Goal: Entertainment & Leisure: Consume media (video, audio)

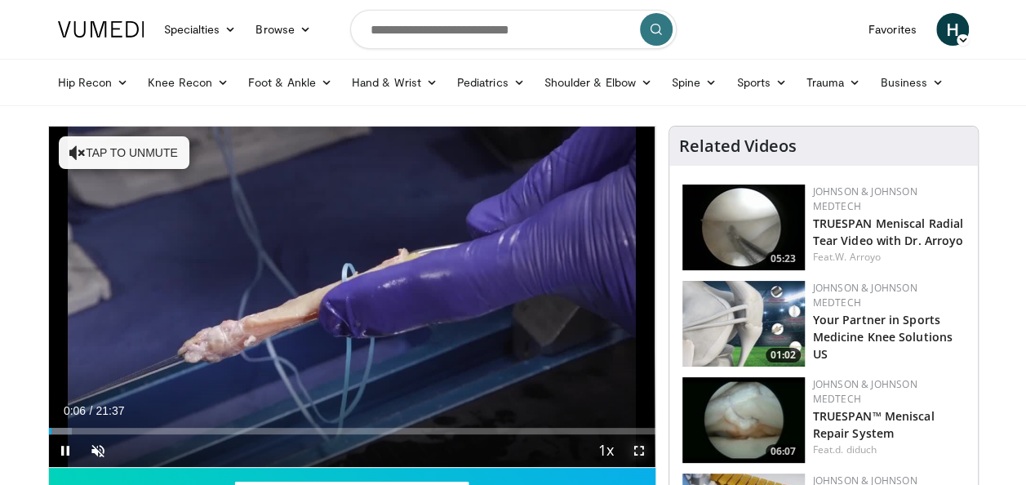
click at [637, 455] on span "Video Player" at bounding box center [639, 450] width 33 height 33
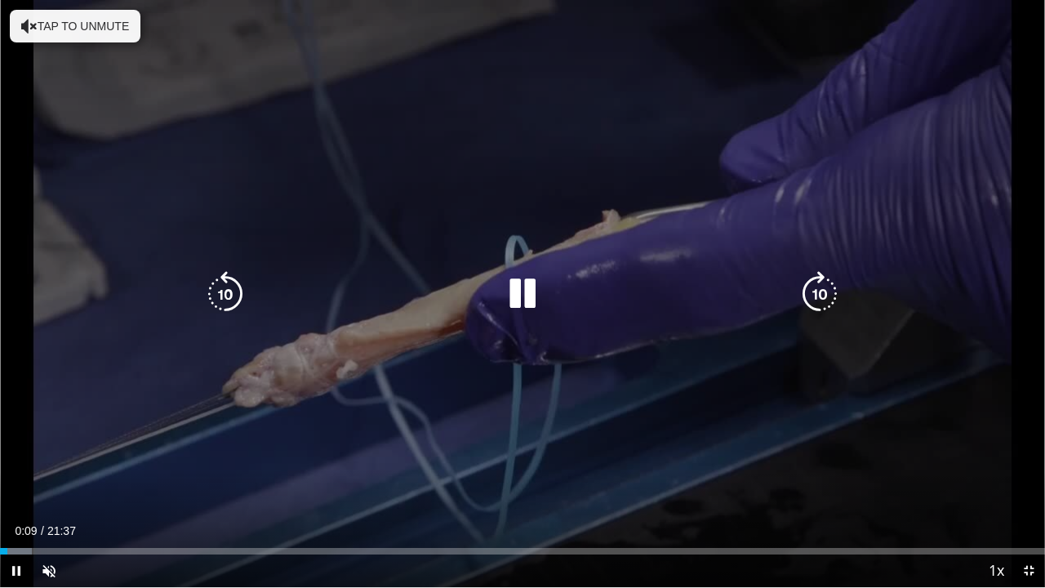
drag, startPoint x: 640, startPoint y: 515, endPoint x: 651, endPoint y: 506, distance: 14.5
click at [640, 484] on div "10 seconds Tap to unmute" at bounding box center [522, 293] width 1045 height 587
click at [817, 293] on icon "Video Player" at bounding box center [820, 294] width 46 height 46
click at [522, 290] on icon "Video Player" at bounding box center [523, 294] width 46 height 46
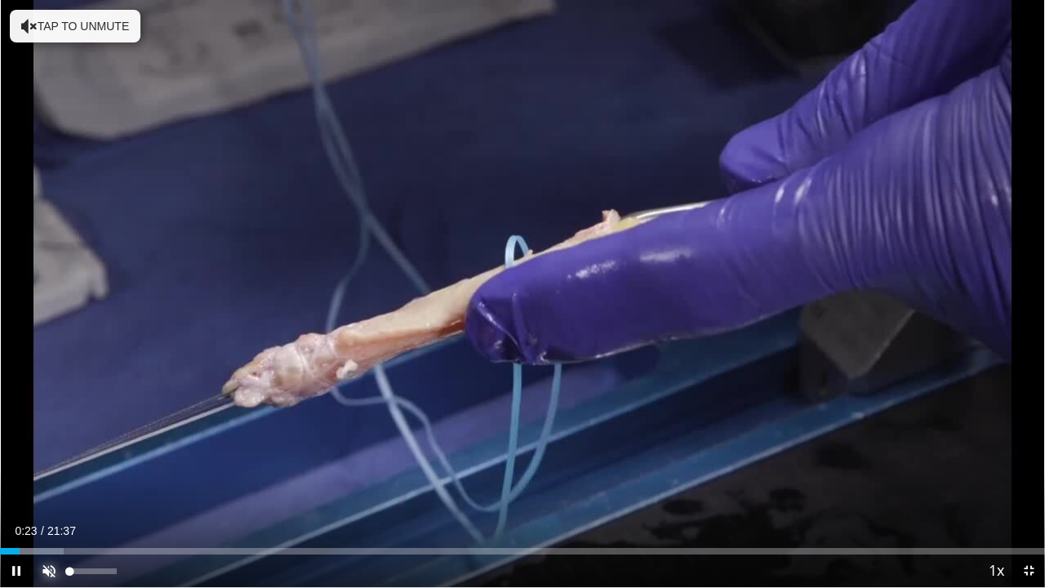
click at [51, 484] on span "Video Player" at bounding box center [49, 570] width 33 height 33
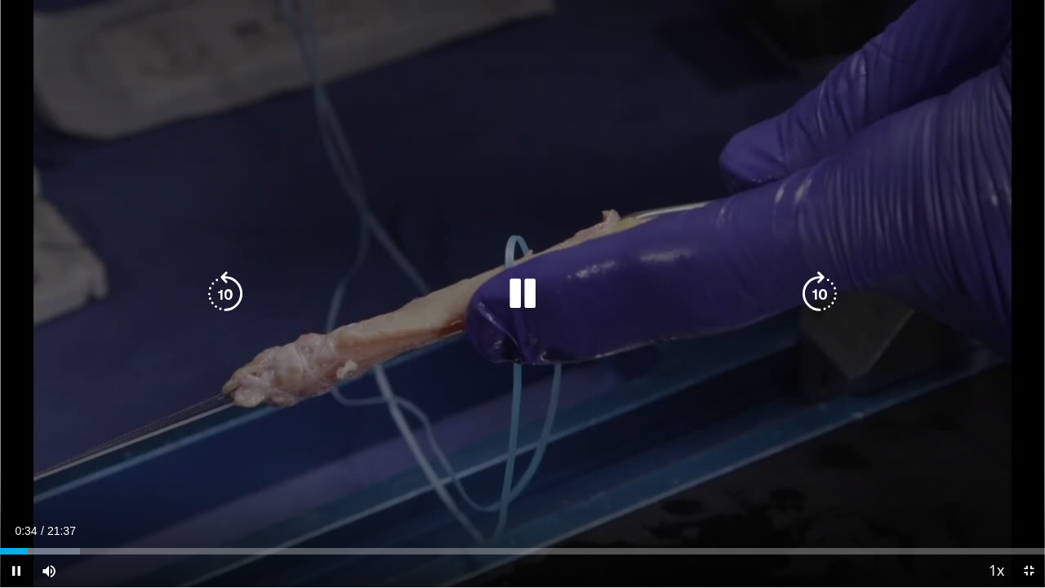
click at [821, 297] on div "10 seconds Tap to unmute" at bounding box center [522, 293] width 1045 height 587
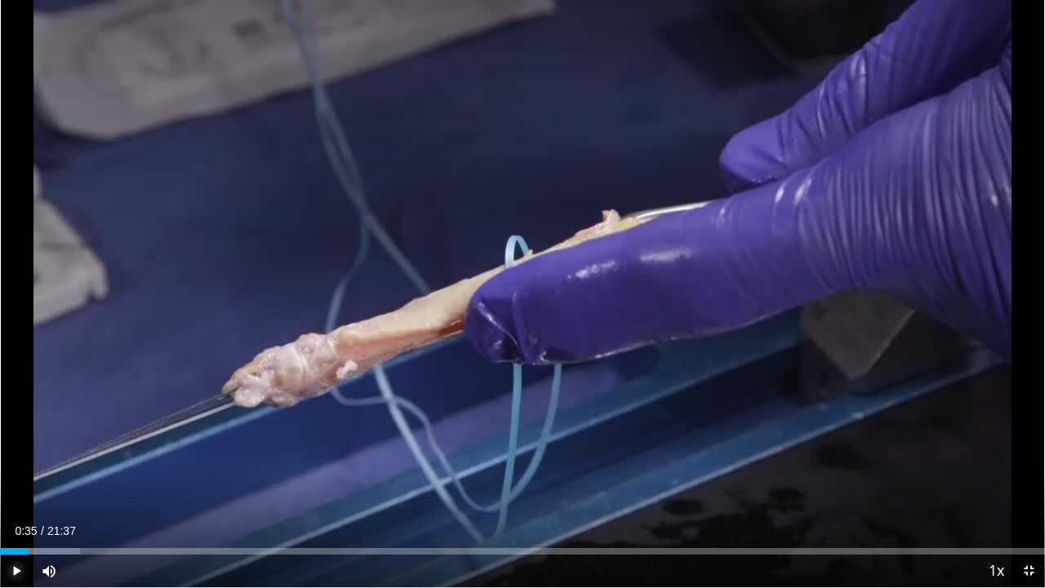
click at [16, 484] on span "Video Player" at bounding box center [16, 570] width 33 height 33
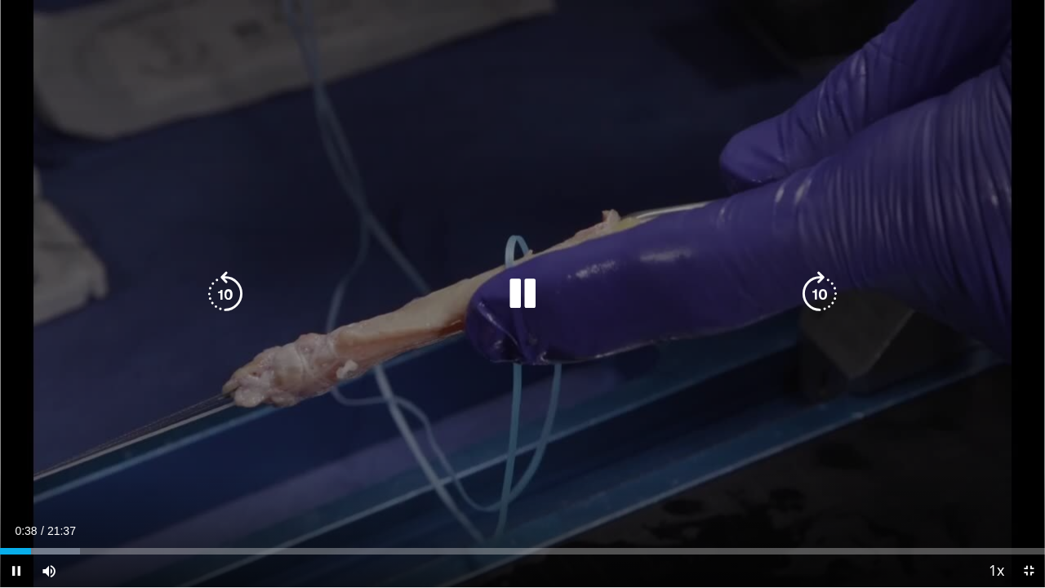
click at [816, 300] on icon "Video Player" at bounding box center [820, 294] width 46 height 46
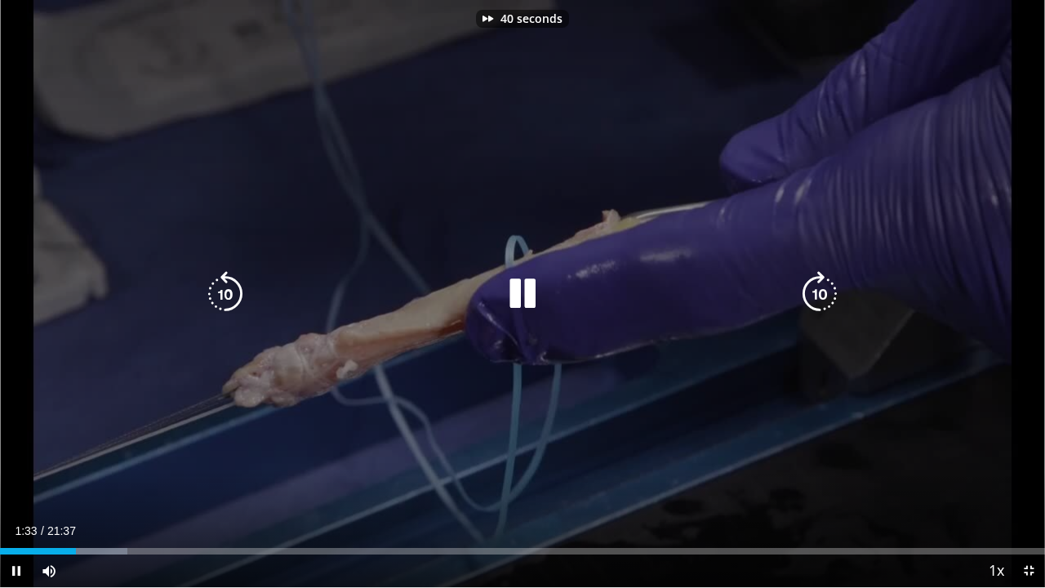
click at [816, 300] on icon "Video Player" at bounding box center [820, 294] width 46 height 46
click at [818, 291] on icon "Video Player" at bounding box center [820, 294] width 46 height 46
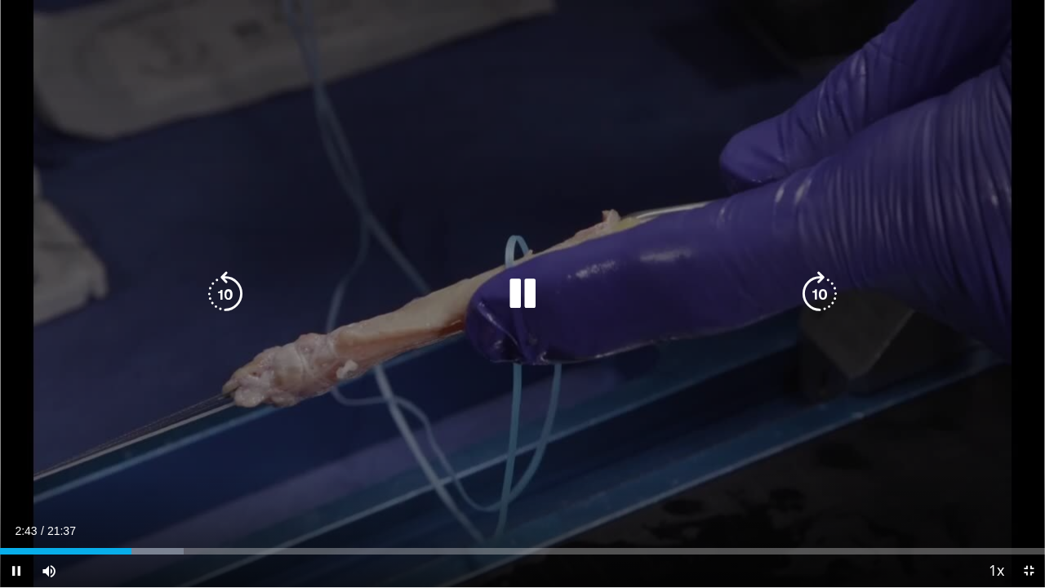
click at [822, 291] on icon "Video Player" at bounding box center [820, 294] width 46 height 46
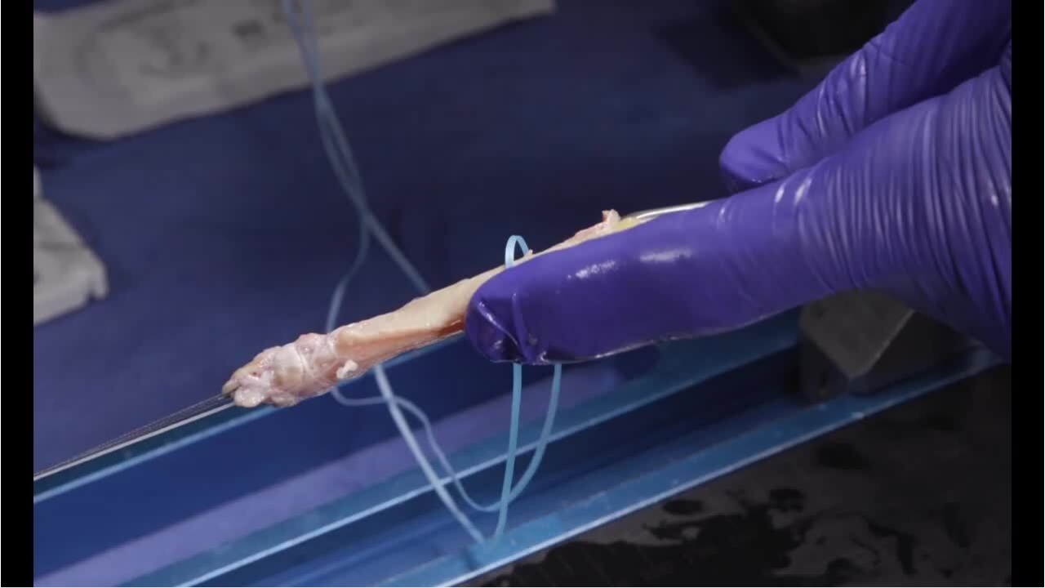
click at [822, 291] on div "20 seconds Tap to unmute" at bounding box center [522, 293] width 1045 height 587
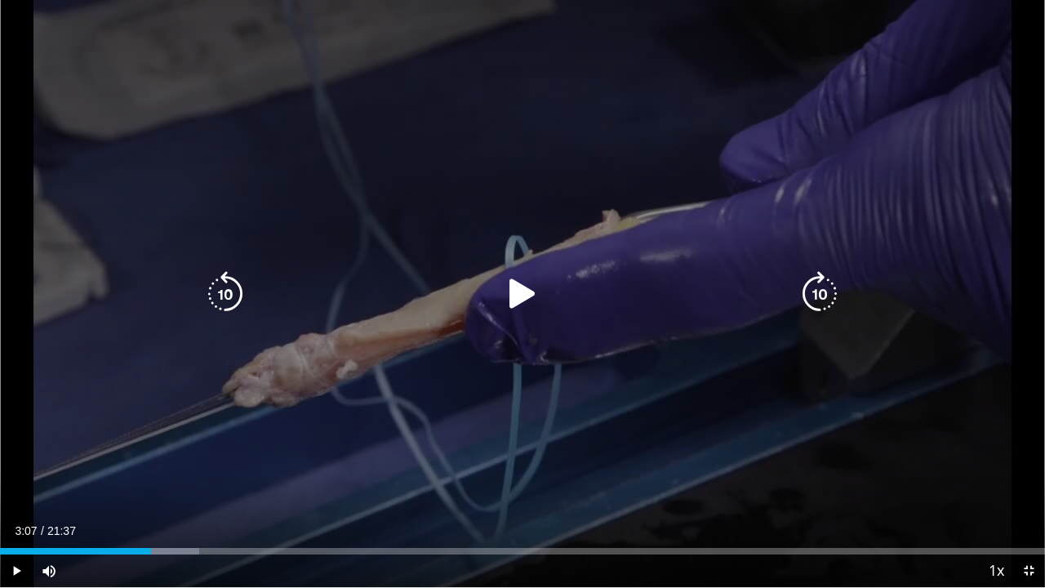
click at [671, 284] on div "Video Player" at bounding box center [522, 294] width 627 height 33
click at [513, 299] on icon "Video Player" at bounding box center [523, 294] width 46 height 46
click at [818, 297] on icon "Video Player" at bounding box center [820, 294] width 46 height 46
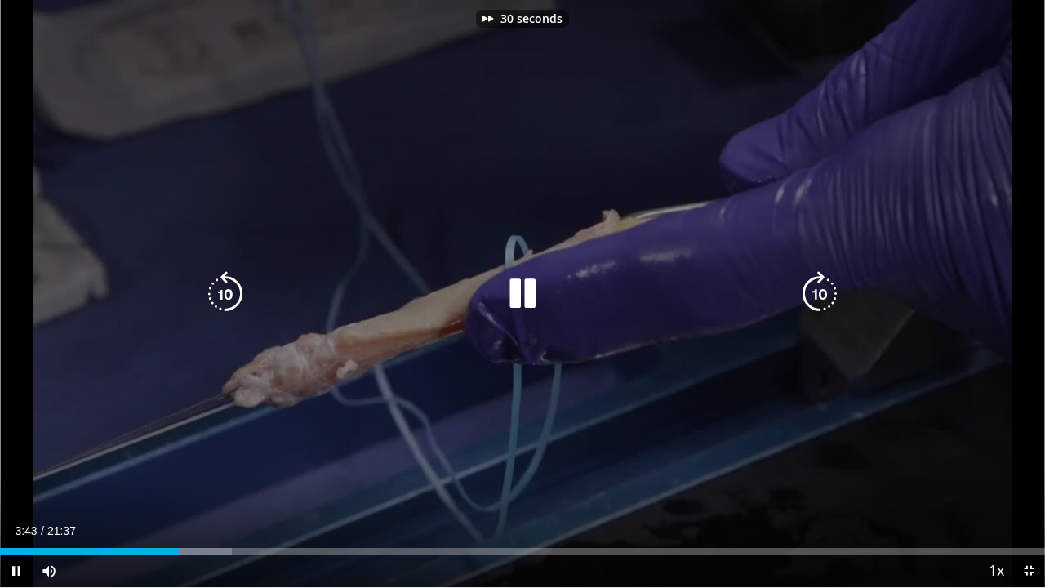
click at [818, 297] on icon "Video Player" at bounding box center [820, 294] width 46 height 46
click at [819, 290] on icon "Video Player" at bounding box center [820, 294] width 46 height 46
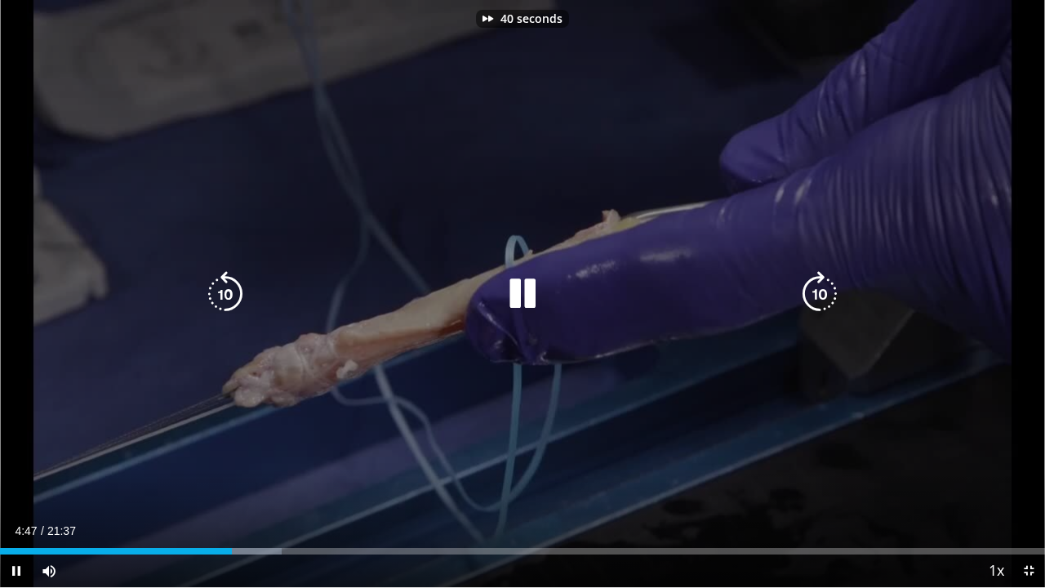
click at [819, 290] on icon "Video Player" at bounding box center [820, 294] width 46 height 46
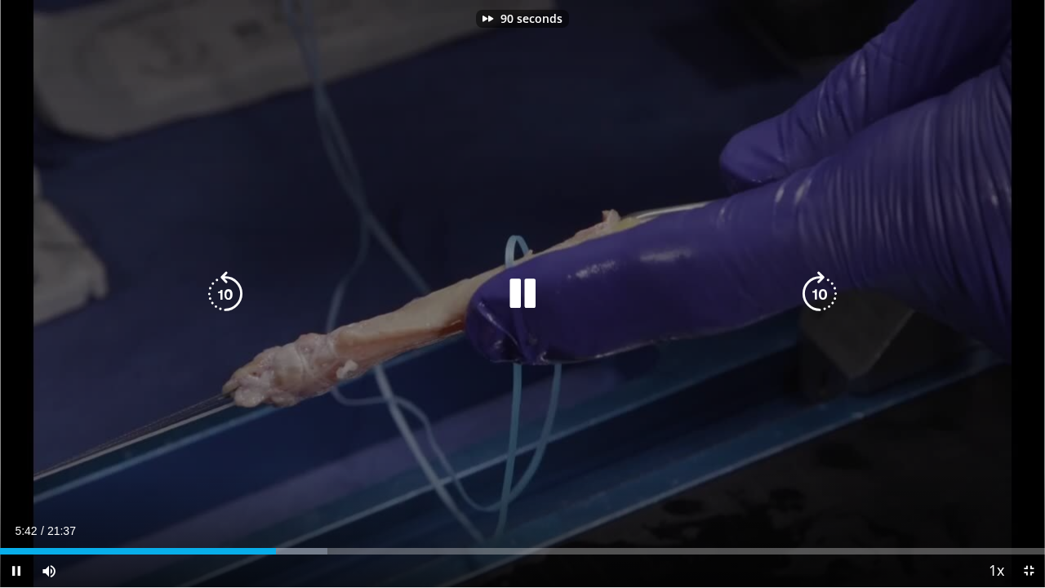
click at [819, 290] on icon "Video Player" at bounding box center [820, 294] width 46 height 46
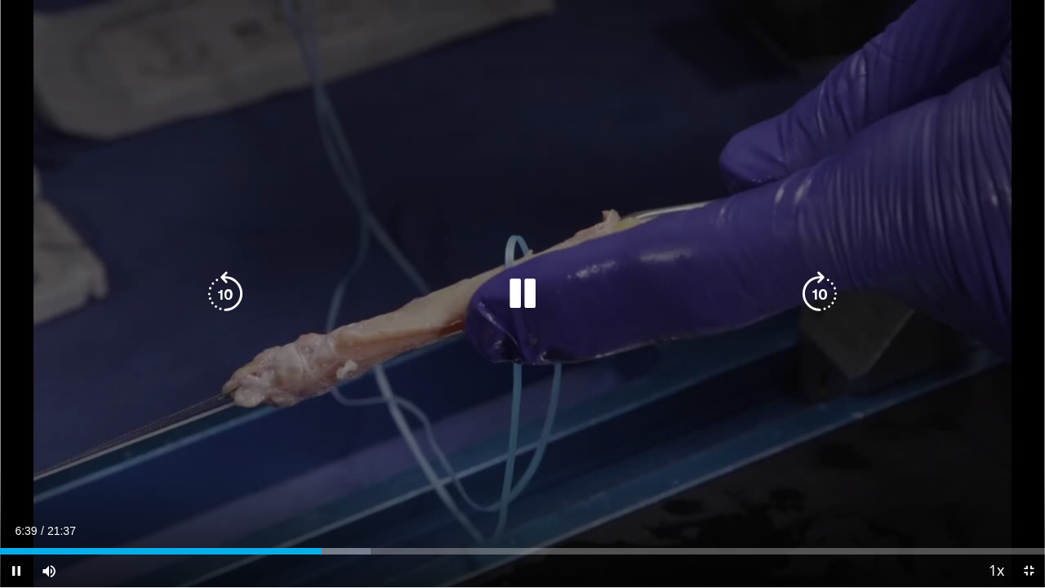
click at [819, 290] on icon "Video Player" at bounding box center [820, 294] width 46 height 46
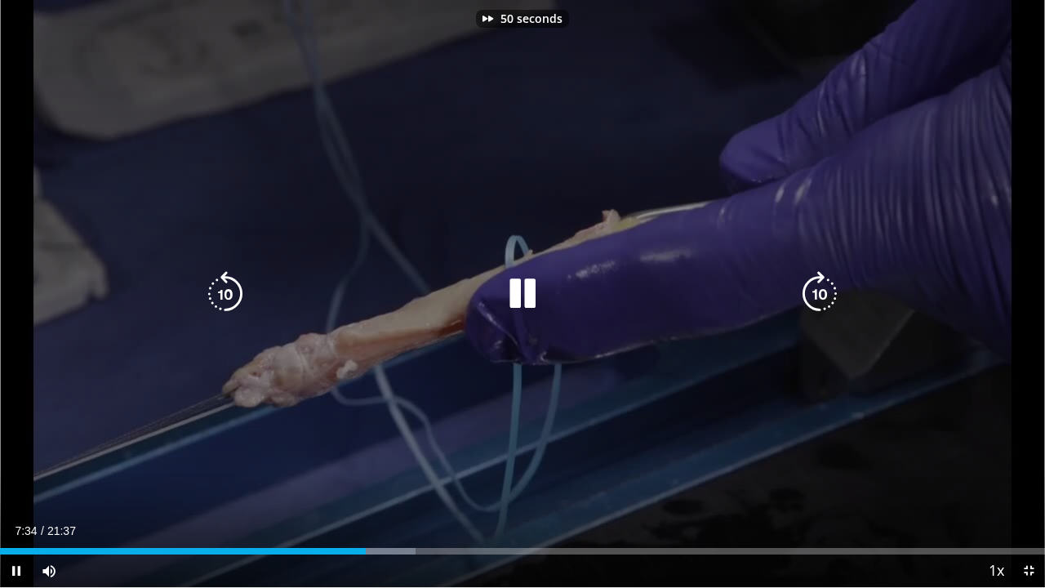
click at [819, 290] on icon "Video Player" at bounding box center [820, 294] width 46 height 46
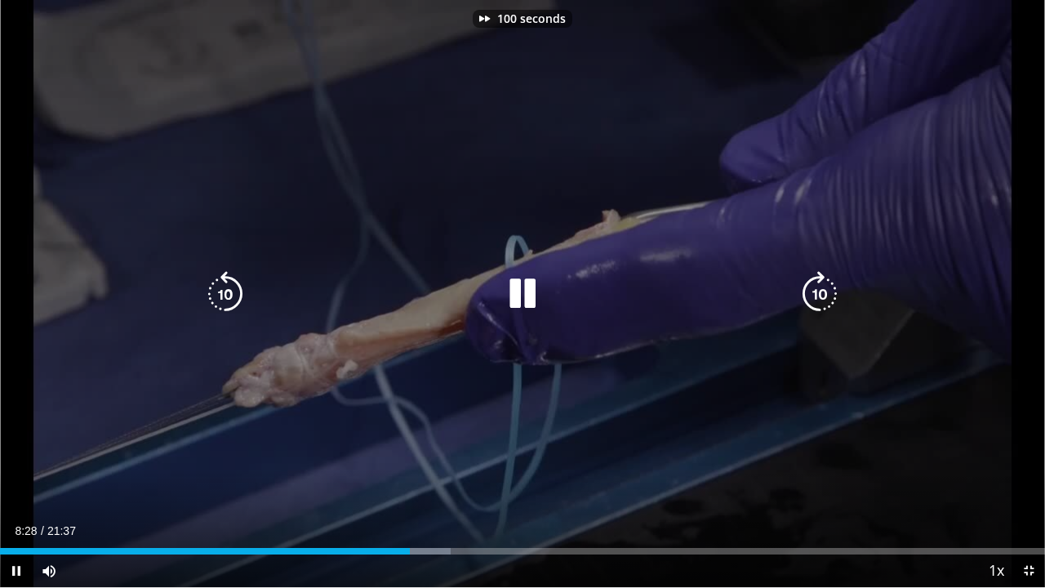
click at [819, 290] on icon "Video Player" at bounding box center [820, 294] width 46 height 46
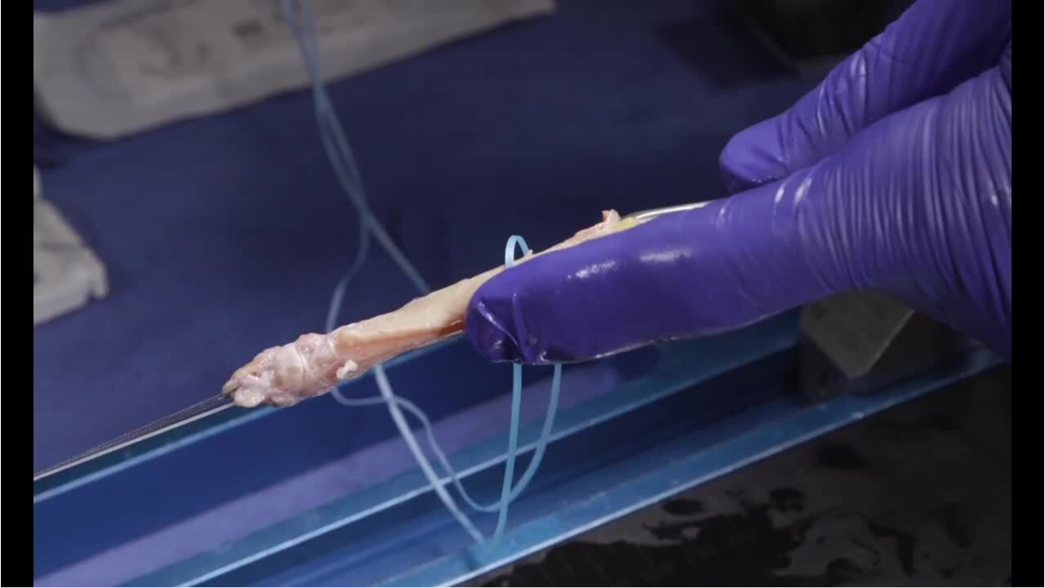
click at [819, 290] on div "10 seconds Tap to unmute" at bounding box center [522, 293] width 1045 height 587
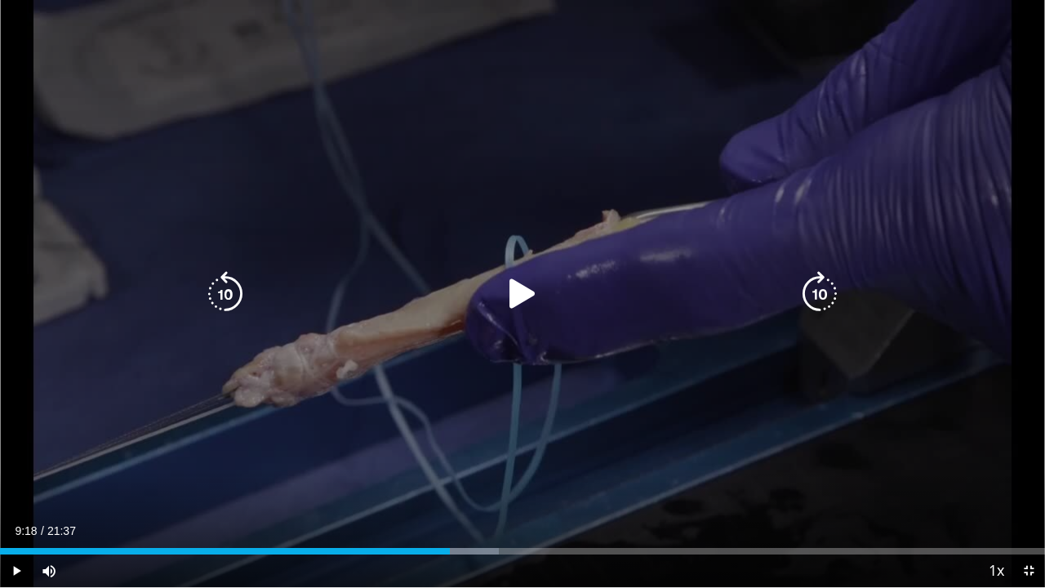
click at [514, 289] on icon "Video Player" at bounding box center [523, 294] width 46 height 46
click at [824, 302] on icon "Video Player" at bounding box center [820, 294] width 46 height 46
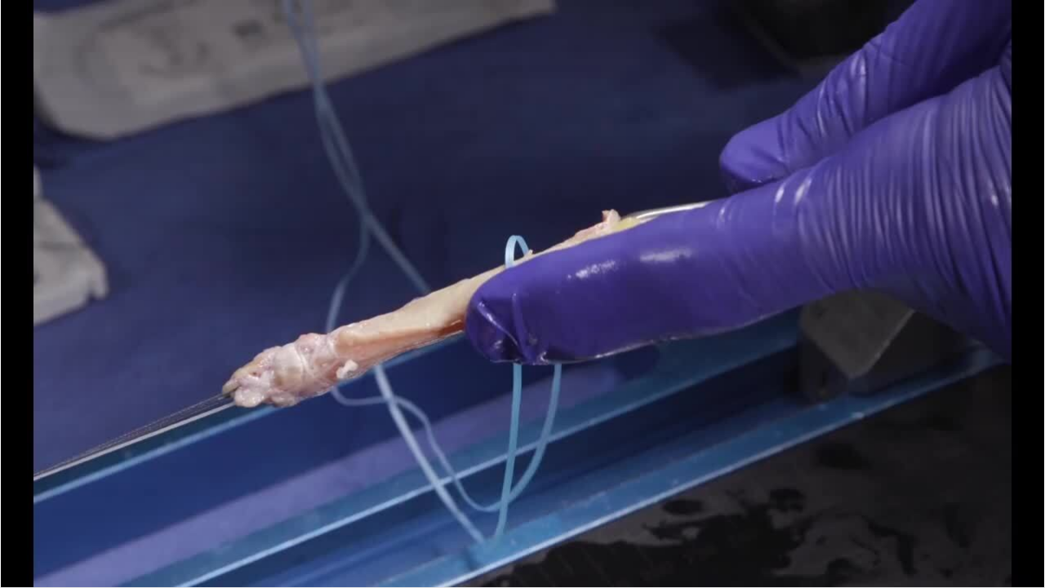
click at [824, 302] on div "10 seconds Tap to unmute" at bounding box center [522, 293] width 1045 height 587
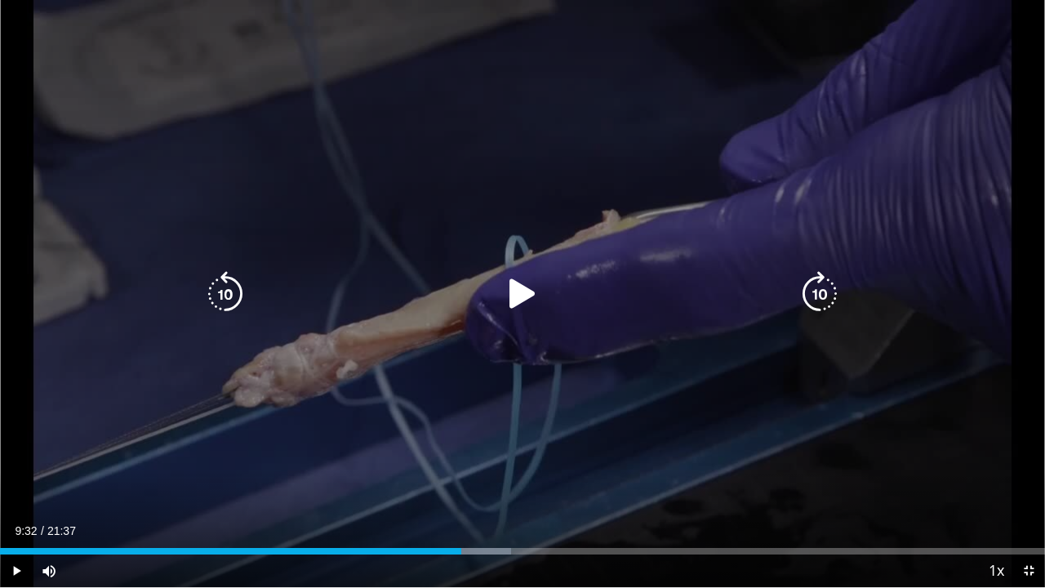
click at [527, 308] on icon "Video Player" at bounding box center [523, 294] width 46 height 46
click at [814, 295] on icon "Video Player" at bounding box center [820, 294] width 46 height 46
click at [824, 290] on icon "Video Player" at bounding box center [820, 294] width 46 height 46
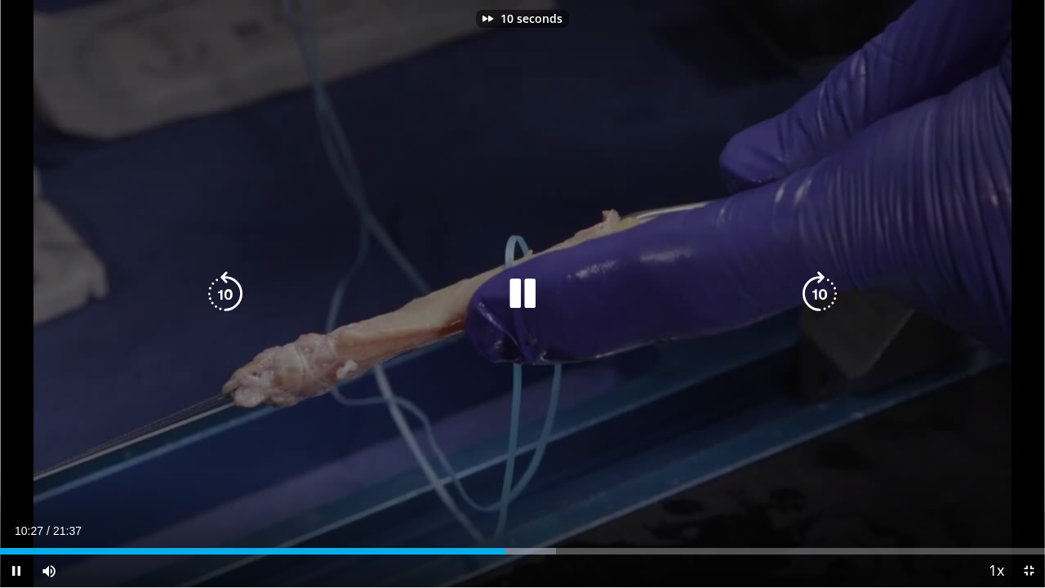
click at [824, 290] on icon "Video Player" at bounding box center [820, 294] width 46 height 46
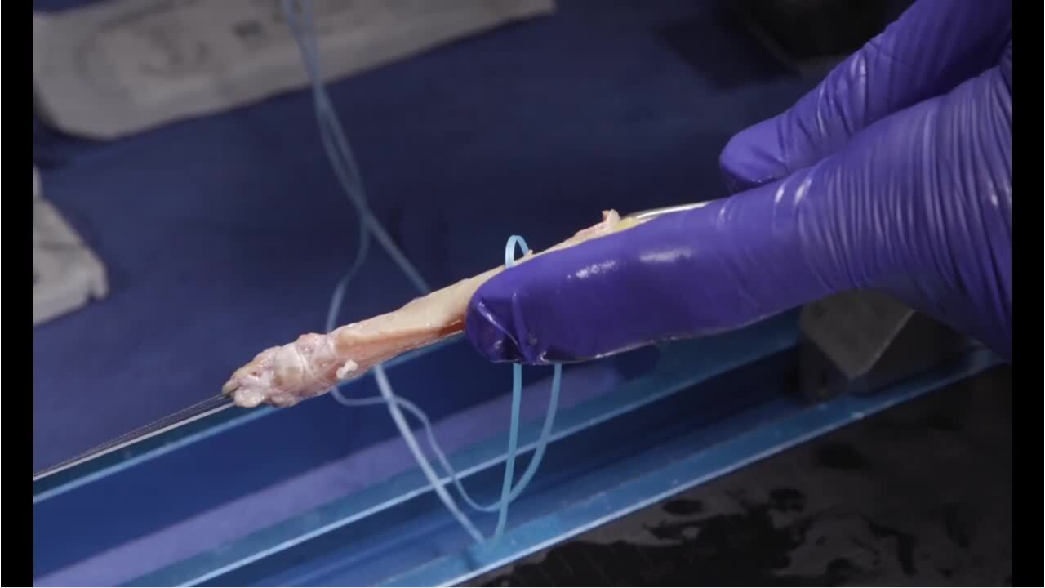
click at [824, 290] on div "10 seconds Tap to unmute" at bounding box center [522, 293] width 1045 height 587
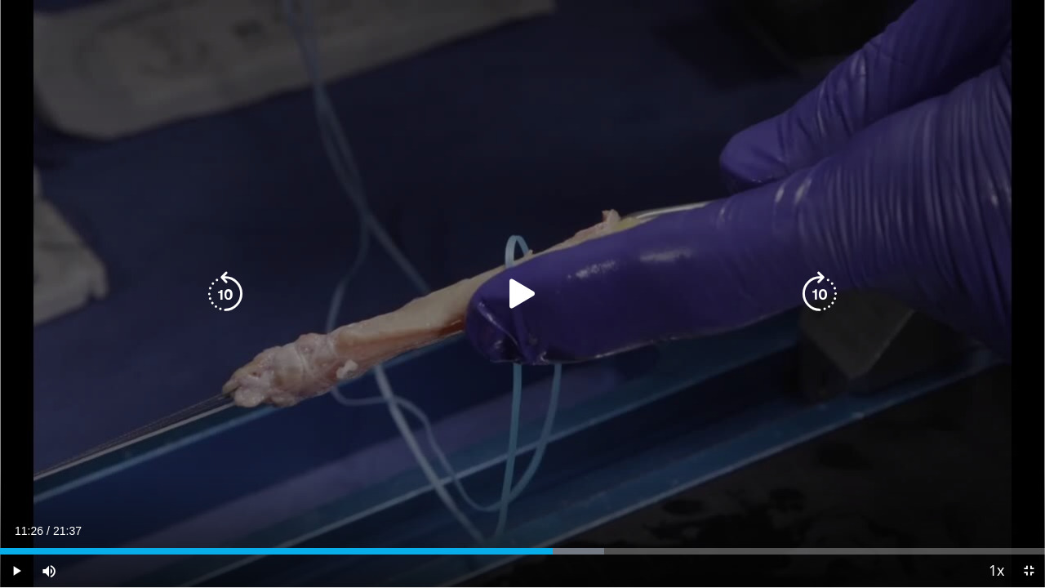
click at [528, 292] on icon "Video Player" at bounding box center [523, 294] width 46 height 46
click at [823, 299] on icon "Video Player" at bounding box center [820, 294] width 46 height 46
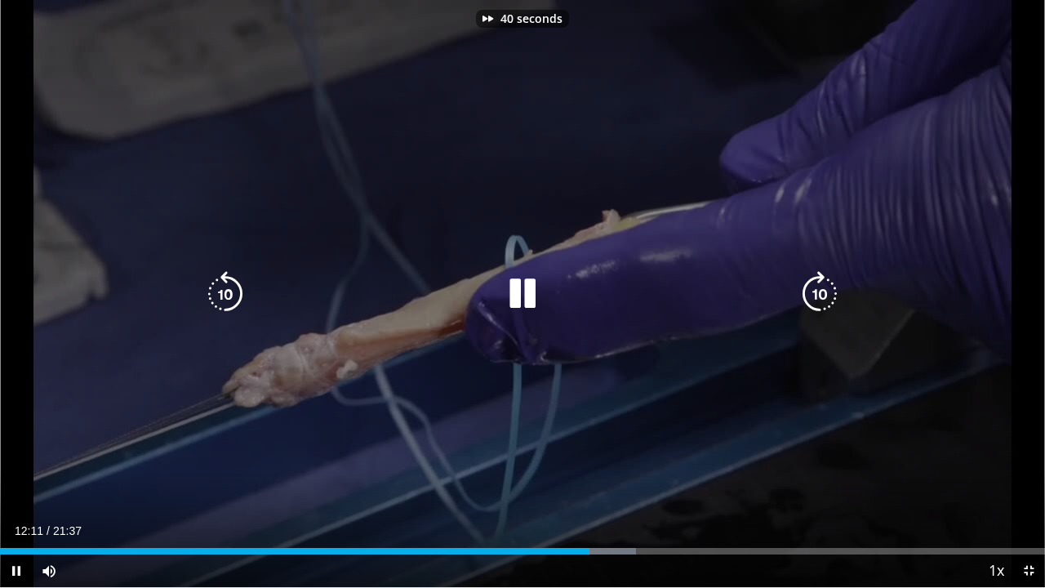
click at [823, 299] on icon "Video Player" at bounding box center [820, 294] width 46 height 46
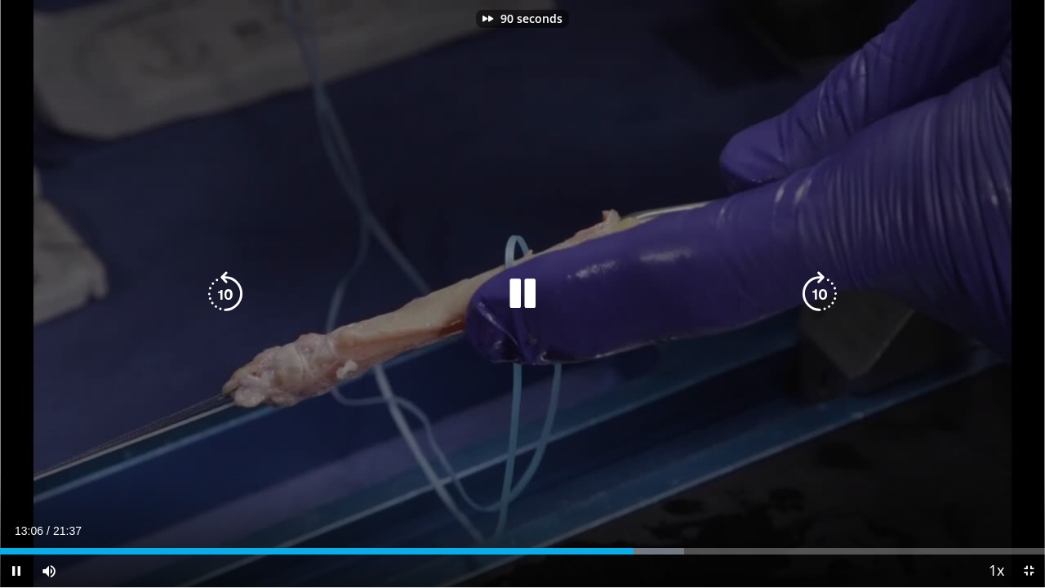
click at [823, 299] on icon "Video Player" at bounding box center [820, 294] width 46 height 46
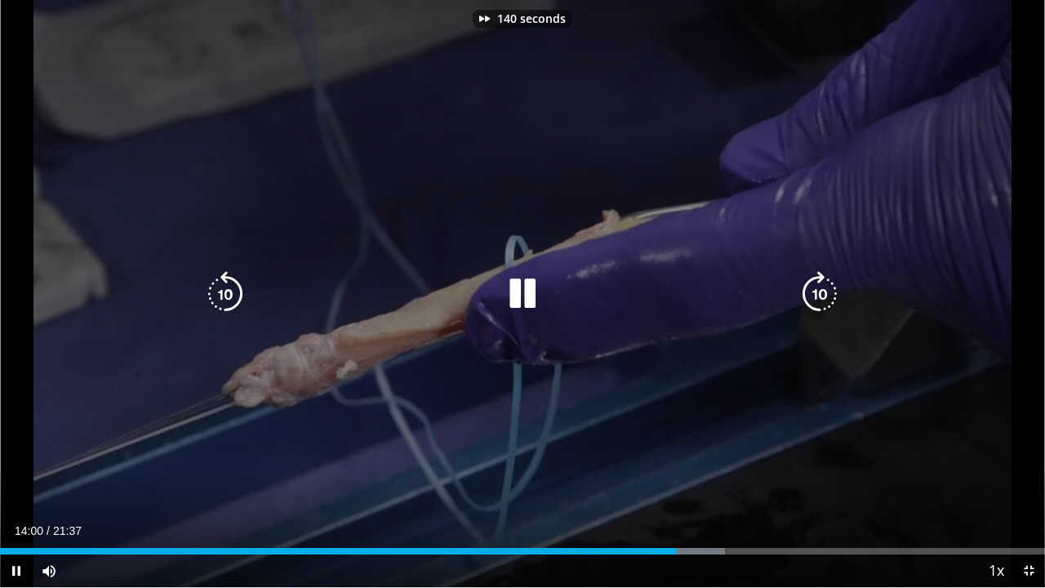
click at [823, 299] on icon "Video Player" at bounding box center [820, 294] width 46 height 46
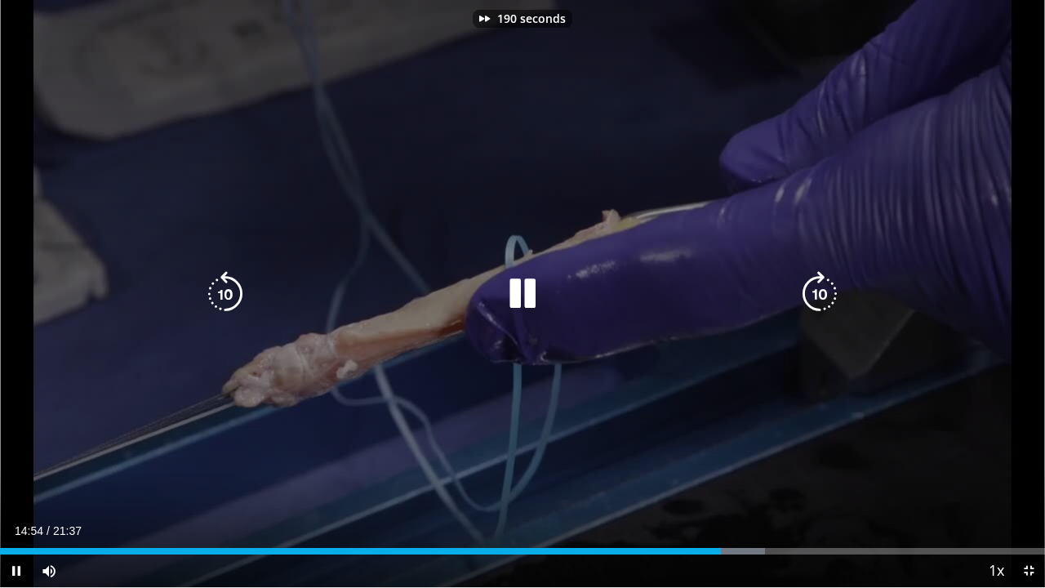
click at [823, 299] on icon "Video Player" at bounding box center [820, 294] width 46 height 46
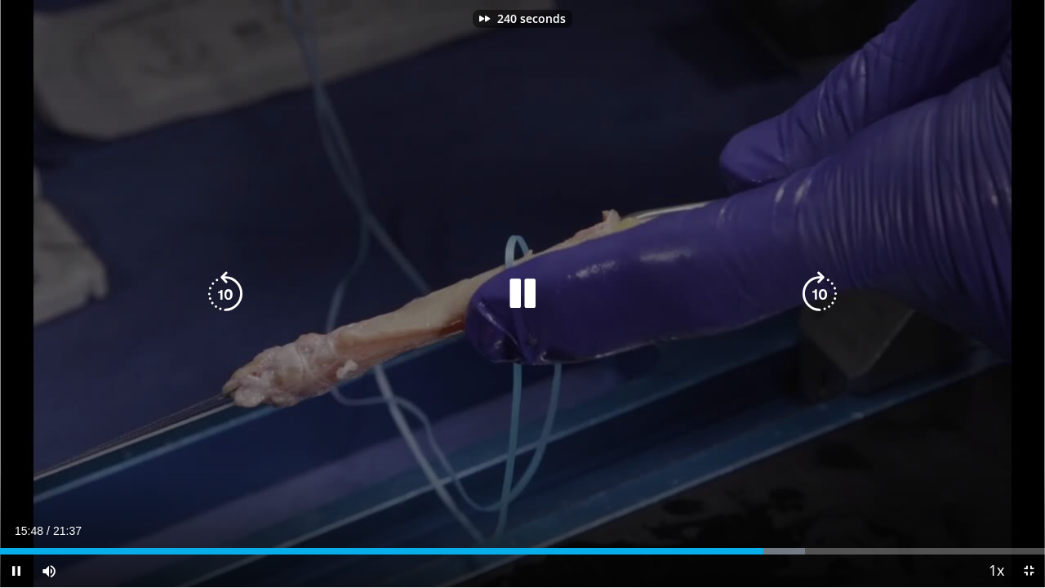
click at [823, 299] on icon "Video Player" at bounding box center [820, 294] width 46 height 46
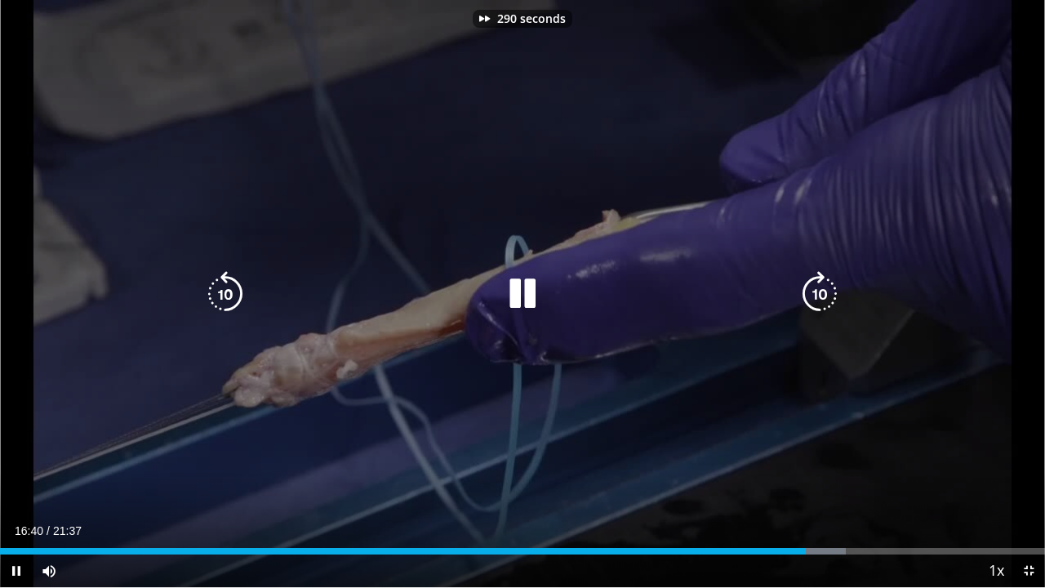
click at [823, 299] on icon "Video Player" at bounding box center [820, 294] width 46 height 46
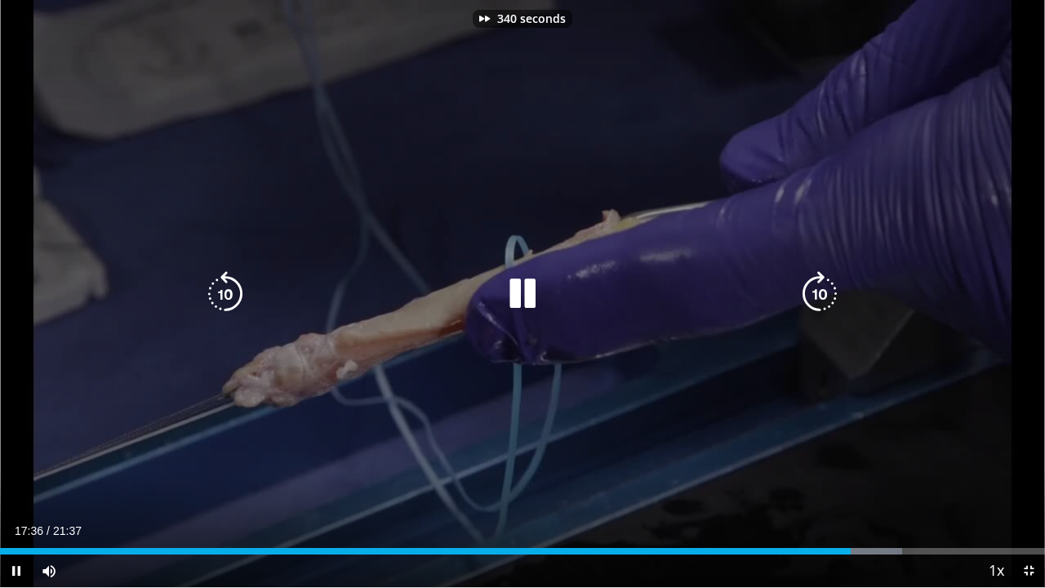
click at [823, 299] on icon "Video Player" at bounding box center [820, 294] width 46 height 46
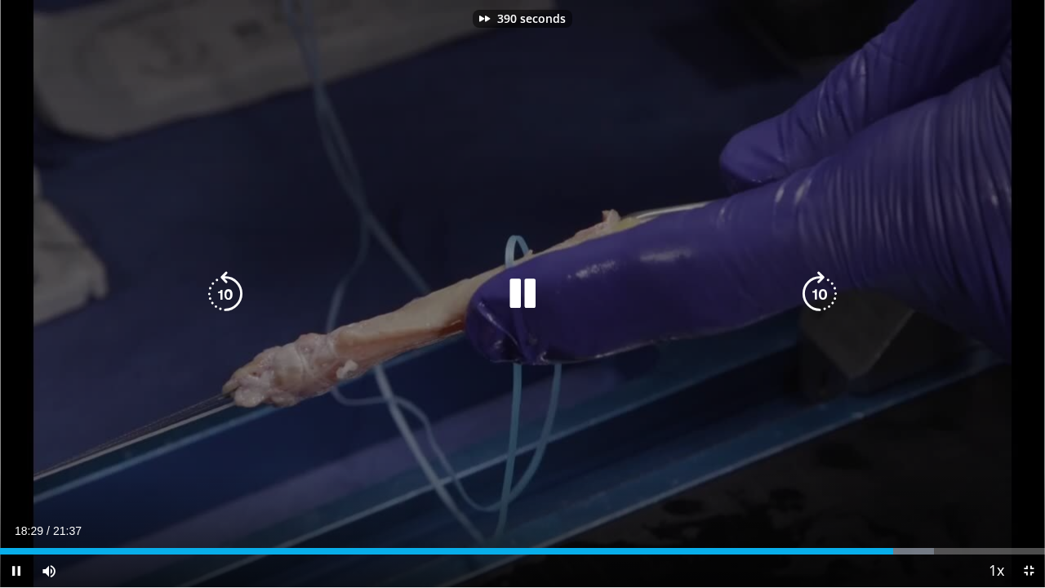
click at [823, 299] on icon "Video Player" at bounding box center [820, 294] width 46 height 46
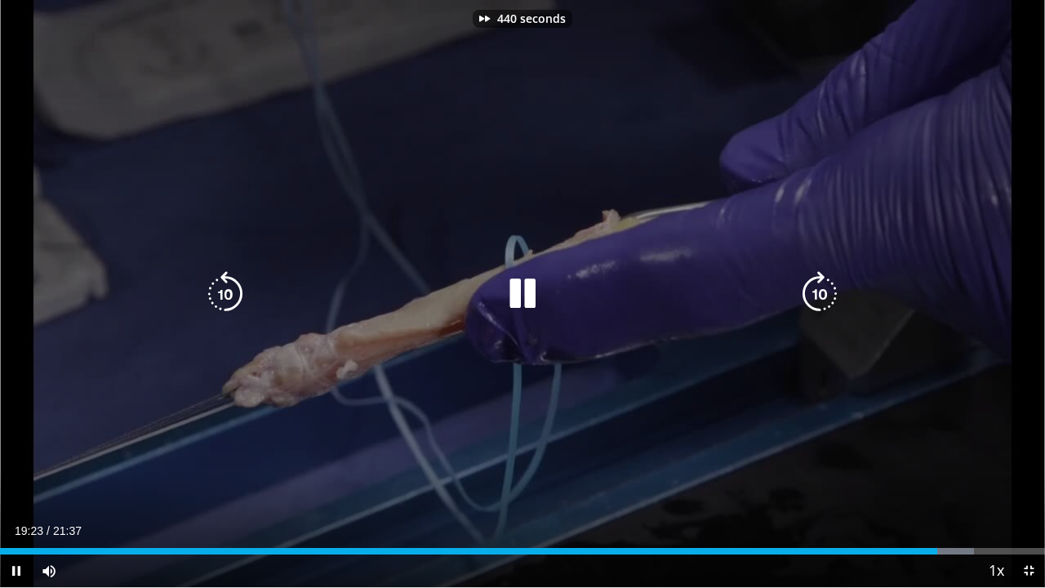
click at [823, 299] on icon "Video Player" at bounding box center [820, 294] width 46 height 46
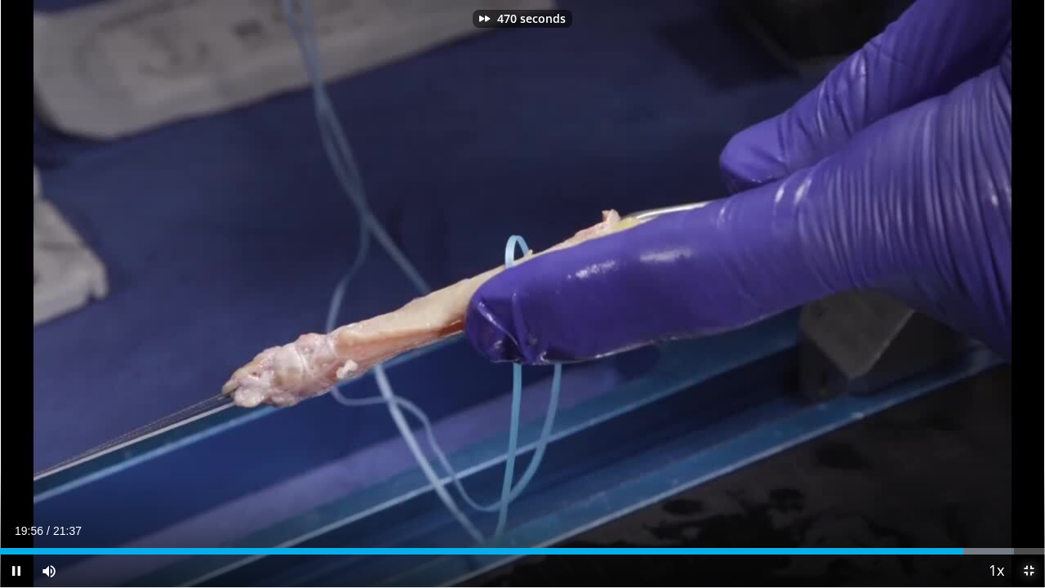
click at [1025, 484] on span "Video Player" at bounding box center [1028, 570] width 33 height 33
